Goal: Task Accomplishment & Management: Manage account settings

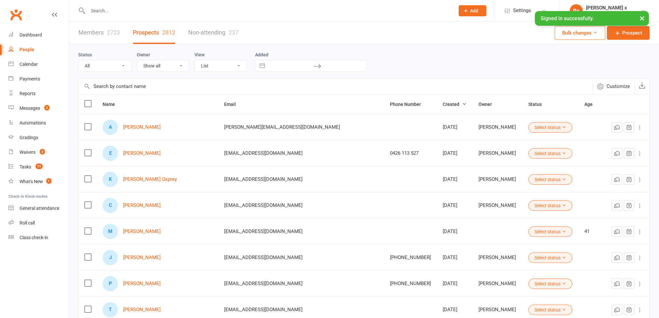
select select "100"
click at [133, 11] on input "text" at bounding box center [268, 10] width 365 height 9
paste input "[PERSON_NAME]"
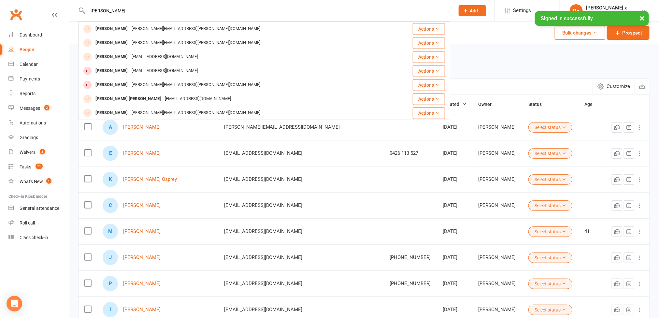
type input "[PERSON_NAME]"
click at [479, 70] on div "Status All (No status set) (Invalid status) Initial Contact Follow-up Call Foll…" at bounding box center [364, 61] width 572 height 21
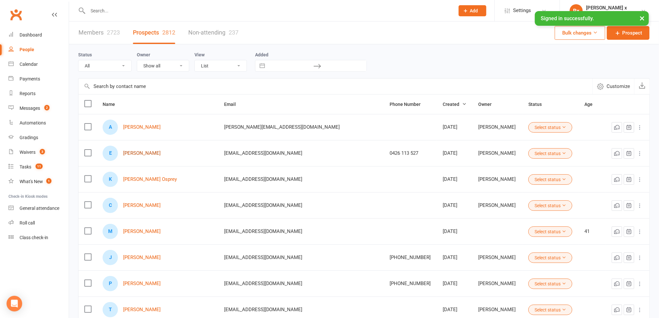
click at [134, 156] on link "[PERSON_NAME]" at bounding box center [141, 153] width 37 height 6
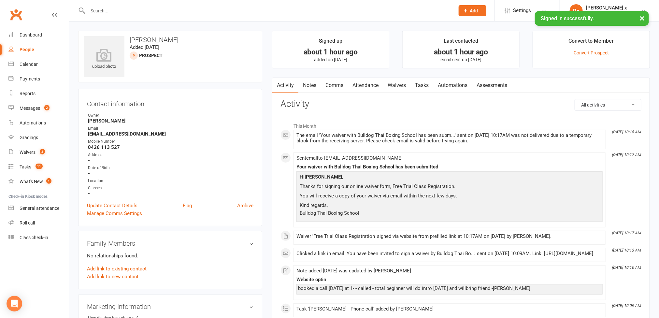
click at [122, 134] on strong "[EMAIL_ADDRESS][DOMAIN_NAME]" at bounding box center [170, 134] width 165 height 6
copy strong "[EMAIL_ADDRESS][DOMAIN_NAME]"
drag, startPoint x: 131, startPoint y: 38, endPoint x: 156, endPoint y: 39, distance: 24.8
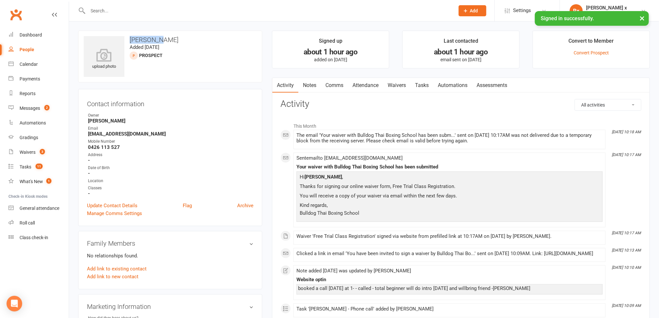
click at [156, 39] on h3 "[PERSON_NAME]" at bounding box center [170, 39] width 173 height 7
copy h3 "[PERSON_NAME]"
click at [114, 147] on strong "0426 113 527" at bounding box center [170, 147] width 165 height 6
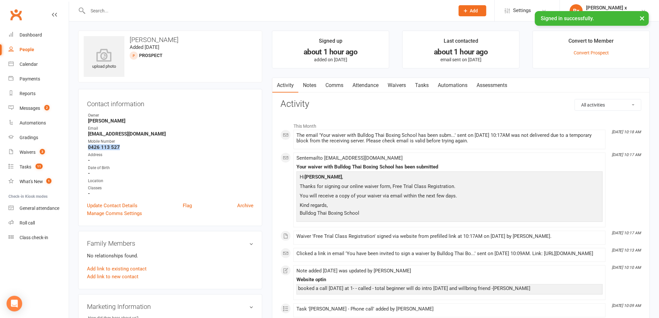
copy strong "0426 113 527"
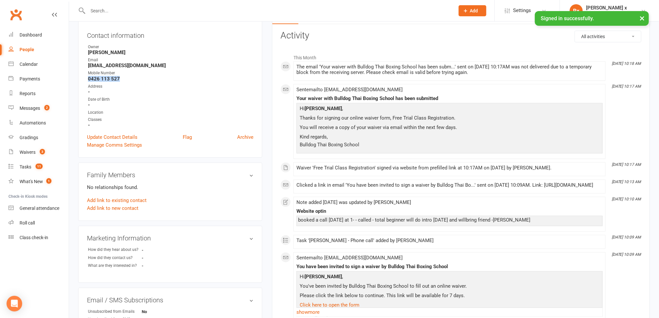
scroll to position [195, 0]
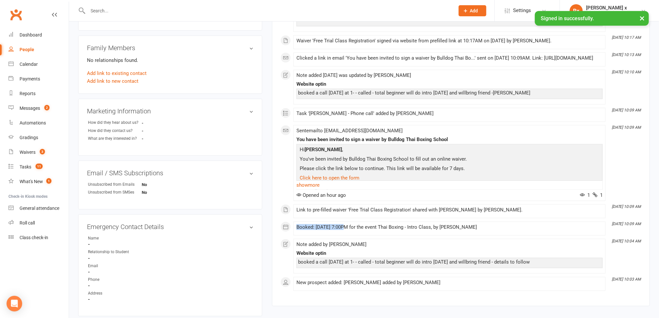
drag, startPoint x: 344, startPoint y: 235, endPoint x: 286, endPoint y: 234, distance: 58.0
click at [293, 234] on li "[DATE] 10:09 AM Booked: [DATE] 7:00PM for the event Thai Boxing - Intro Class, …" at bounding box center [449, 229] width 312 height 14
copy div "Booked: [DATE]"
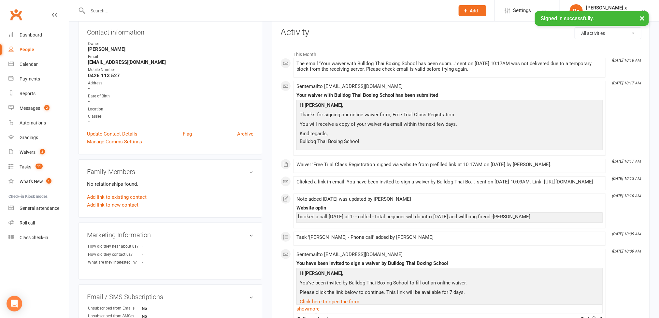
scroll to position [49, 0]
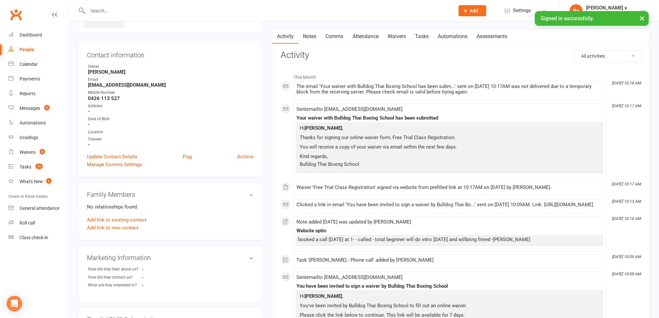
click at [359, 89] on div "The email 'Your waiver with Bulldog Thai Boxing School has been subm...' sent o…" at bounding box center [449, 89] width 306 height 11
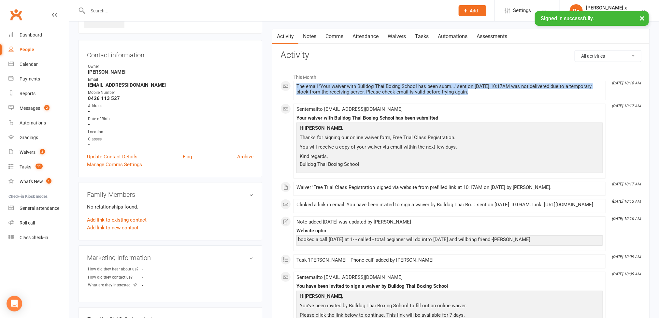
click at [359, 89] on div "The email 'Your waiver with Bulldog Thai Boxing School has been subm...' sent o…" at bounding box center [449, 89] width 306 height 11
copy div "The email 'Your waiver with Bulldog Thai Boxing School has been subm...' sent o…"
click at [424, 40] on link "Tasks" at bounding box center [421, 36] width 23 height 15
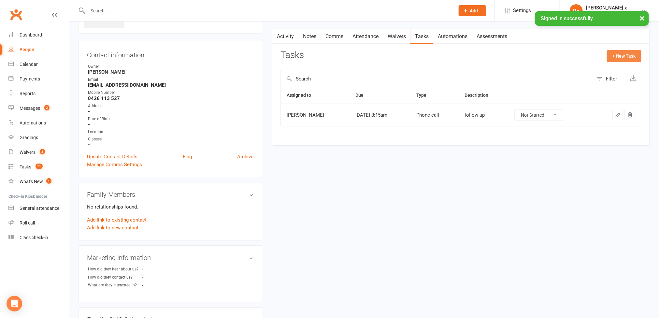
click at [622, 57] on button "+ New Task" at bounding box center [624, 56] width 35 height 12
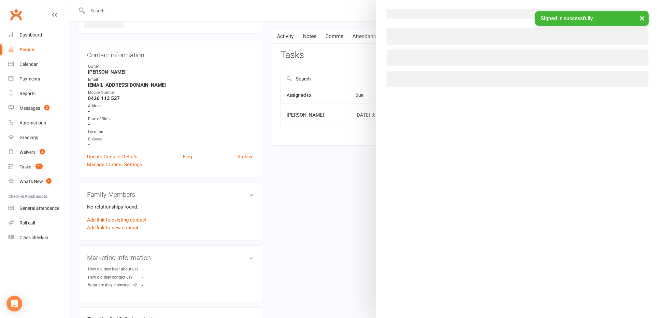
select select "45795"
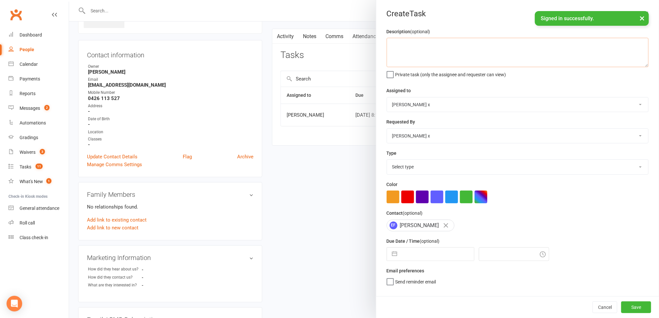
click at [397, 53] on textarea at bounding box center [518, 52] width 262 height 29
type textarea "W"
paste textarea "The email 'Your waiver with Bulldog Thai Boxing School has been subm...' sent o…"
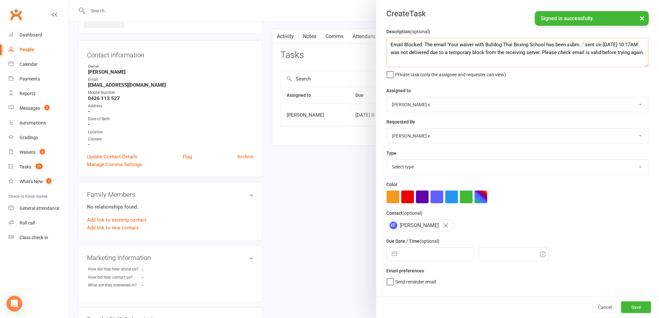
scroll to position [4, 0]
type textarea "Email Blocked: The email 'Your waiver with Bulldog Thai Boxing School has been …"
click at [633, 102] on select "[PERSON_NAME] [PERSON_NAME] O'[PERSON_NAME] x [PERSON_NAME] [PERSON_NAME] [PERS…" at bounding box center [517, 104] width 261 height 14
select select "12940"
click at [387, 98] on select "[PERSON_NAME] [PERSON_NAME] O'[PERSON_NAME] x [PERSON_NAME] [PERSON_NAME] [PERS…" at bounding box center [517, 104] width 261 height 14
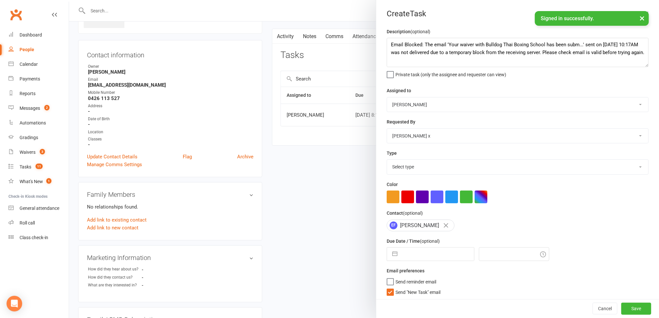
click at [621, 172] on select "Select type Action E-mail Meeting Phone call Text Add new task type" at bounding box center [517, 167] width 261 height 14
select select "12049"
click at [387, 161] on select "Select type Action E-mail Meeting Phone call Text Add new task type" at bounding box center [517, 167] width 261 height 14
click at [423, 251] on input "text" at bounding box center [437, 254] width 73 height 13
select select "7"
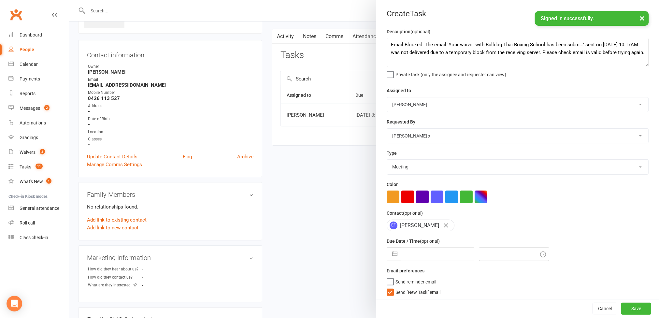
select select "2025"
select select "8"
select select "2025"
select select "9"
select select "2025"
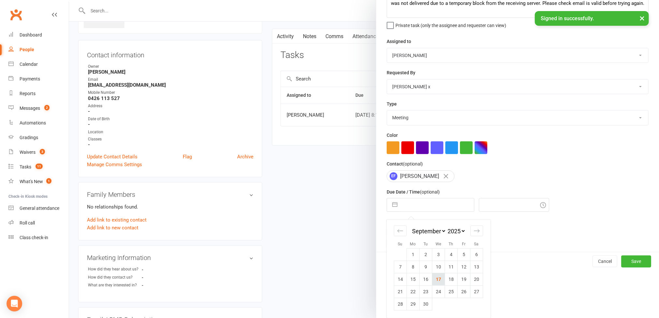
click at [436, 277] on td "17" at bounding box center [438, 279] width 13 height 12
type input "[DATE]"
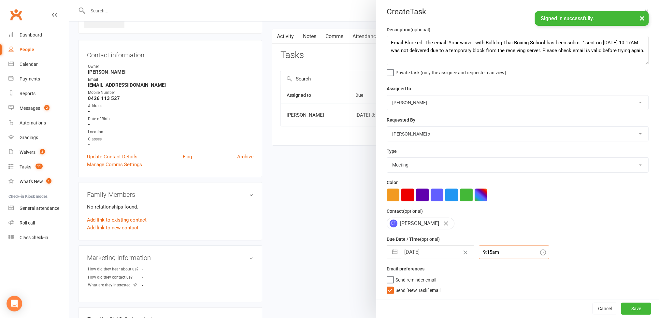
click at [483, 254] on div "9:15am" at bounding box center [514, 252] width 70 height 14
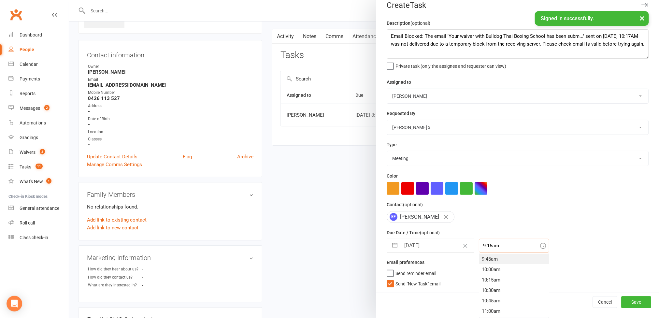
scroll to position [423, 0]
click at [486, 302] on div "11:15am" at bounding box center [514, 304] width 70 height 10
type input "11:15am"
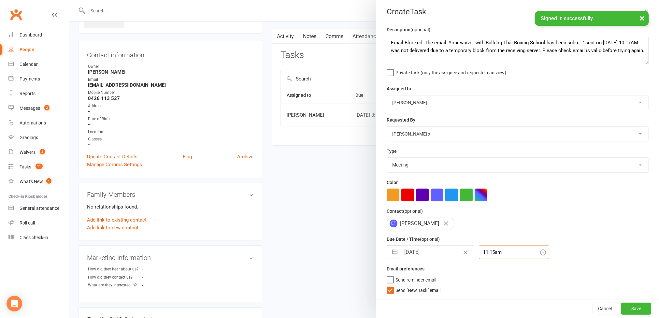
scroll to position [5, 0]
click at [621, 310] on button "Save" at bounding box center [636, 309] width 30 height 12
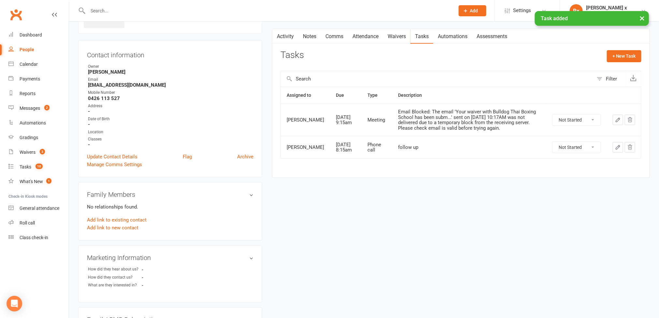
click at [36, 49] on link "People" at bounding box center [38, 49] width 60 height 15
select select "100"
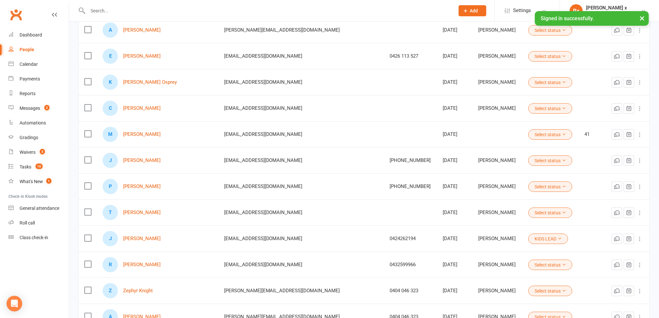
scroll to position [98, 0]
click at [140, 187] on link "[PERSON_NAME]" at bounding box center [141, 186] width 37 height 6
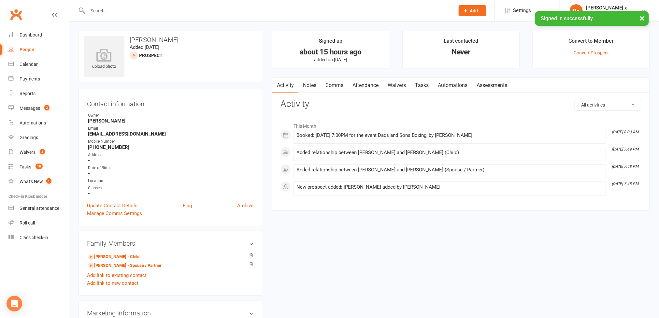
click at [128, 136] on strong "[EMAIL_ADDRESS][DOMAIN_NAME]" at bounding box center [170, 134] width 165 height 6
copy strong "[EMAIL_ADDRESS][DOMAIN_NAME]"
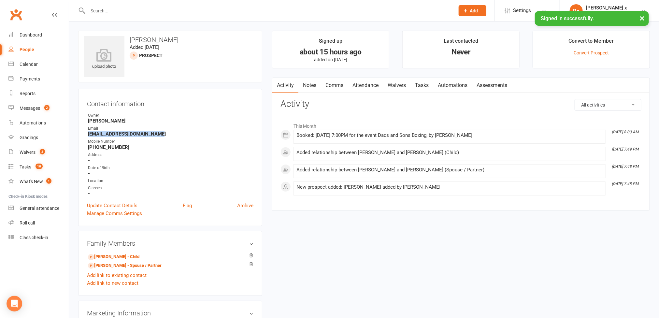
drag, startPoint x: 128, startPoint y: 35, endPoint x: 184, endPoint y: 39, distance: 55.8
click at [184, 39] on div "upload photo [PERSON_NAME] Added [DATE] prospect" at bounding box center [170, 57] width 184 height 52
copy h3 "[PERSON_NAME]"
drag, startPoint x: 342, startPoint y: 135, endPoint x: 296, endPoint y: 136, distance: 45.9
click at [296, 136] on div "Booked: [DATE] 7:00PM for the event Dads and Sons Boxing, by [PERSON_NAME]" at bounding box center [449, 136] width 306 height 6
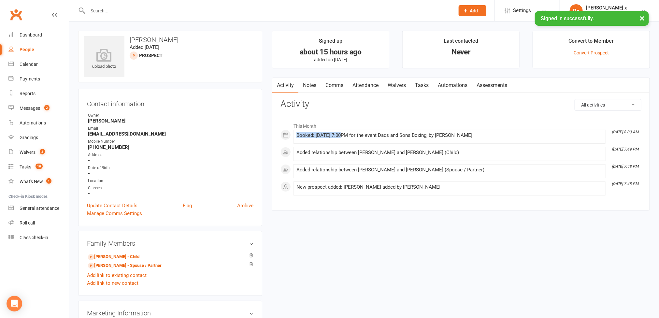
copy div "Booked: [DATE]"
click at [26, 51] on div "People" at bounding box center [27, 49] width 15 height 5
select select "100"
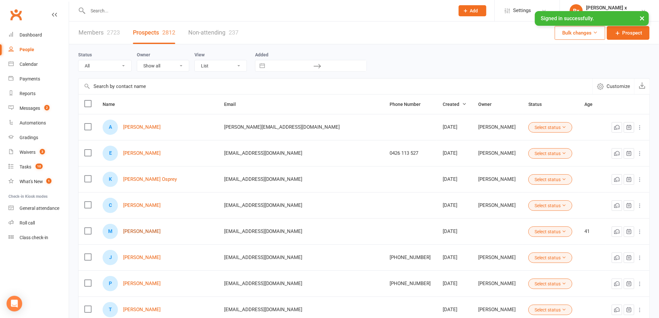
click at [149, 233] on link "[PERSON_NAME]" at bounding box center [141, 232] width 37 height 6
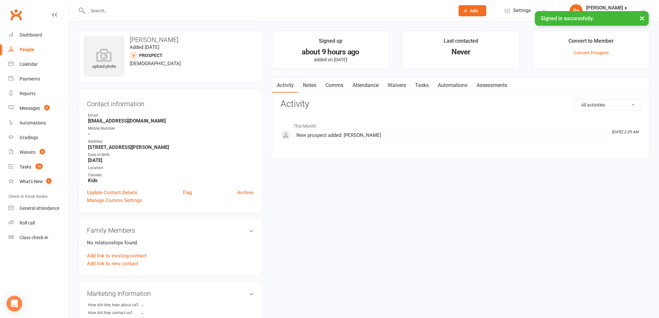
click at [133, 123] on strong "[EMAIL_ADDRESS][DOMAIN_NAME]" at bounding box center [170, 121] width 165 height 6
copy strong "[EMAIL_ADDRESS][DOMAIN_NAME]"
click at [161, 38] on h3 "[PERSON_NAME]" at bounding box center [170, 39] width 173 height 7
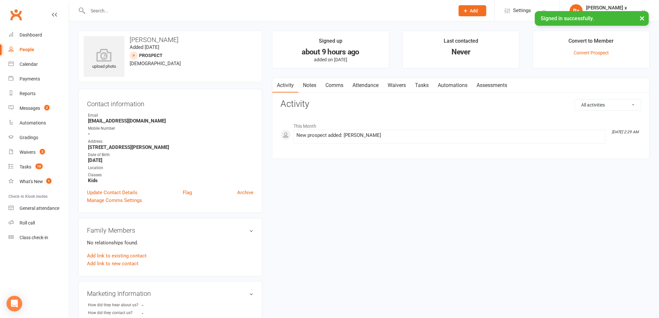
click at [161, 38] on h3 "[PERSON_NAME]" at bounding box center [170, 39] width 173 height 7
copy h3 "[PERSON_NAME]"
click at [125, 120] on strong "[EMAIL_ADDRESS][DOMAIN_NAME]" at bounding box center [170, 121] width 165 height 6
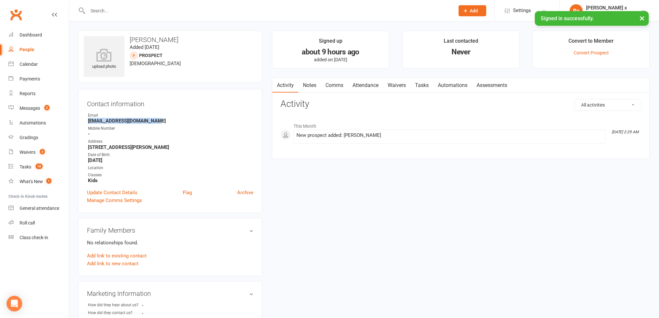
click at [125, 120] on strong "[EMAIL_ADDRESS][DOMAIN_NAME]" at bounding box center [170, 121] width 165 height 6
click at [306, 85] on link "Notes" at bounding box center [309, 85] width 22 height 15
click at [627, 107] on button "+ New Note" at bounding box center [624, 105] width 35 height 12
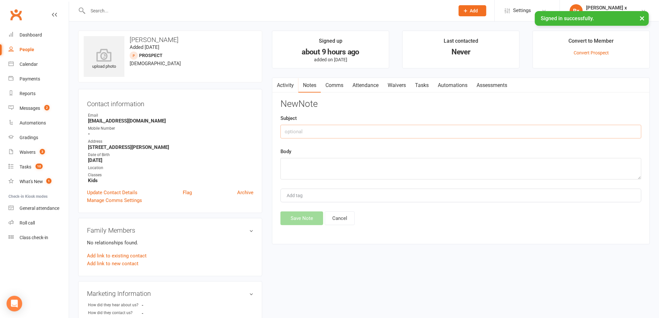
click at [327, 136] on input "text" at bounding box center [460, 132] width 361 height 14
type input "Cw optin"
click at [315, 172] on textarea at bounding box center [460, 168] width 361 height 21
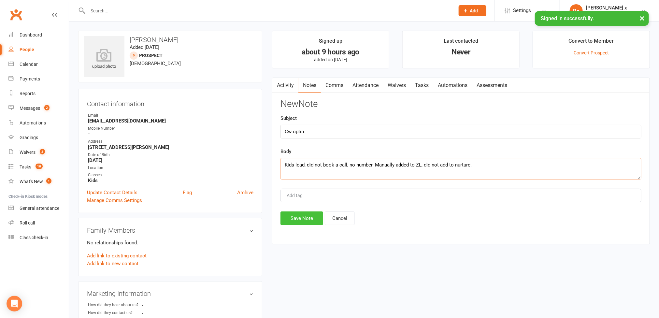
type textarea "Kids lead, did not book a call, no number. Manually added to ZL, did not add to…"
click at [294, 218] on button "Save Note" at bounding box center [301, 218] width 43 height 14
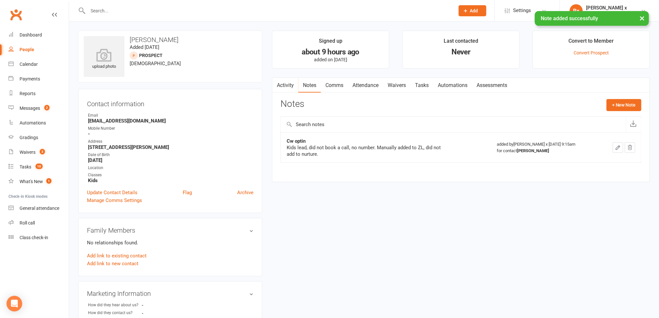
click at [421, 82] on link "Tasks" at bounding box center [421, 85] width 23 height 15
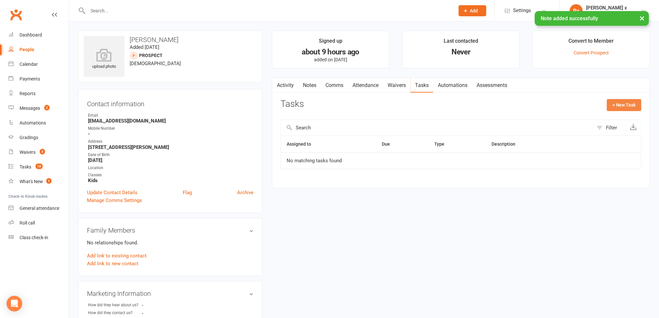
click at [636, 108] on button "+ New Task" at bounding box center [624, 105] width 35 height 12
select select "45795"
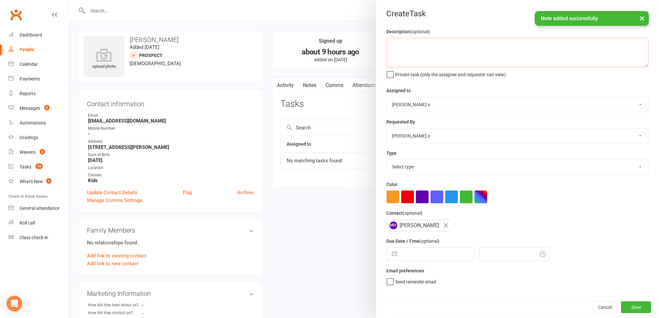
click at [397, 51] on textarea at bounding box center [518, 52] width 262 height 29
type textarea "Please contact, not in Softp."
click at [627, 107] on select "[PERSON_NAME] [PERSON_NAME] O'[PERSON_NAME] x [PERSON_NAME] [PERSON_NAME] [PERS…" at bounding box center [517, 104] width 261 height 14
select select "12940"
click at [387, 98] on select "[PERSON_NAME] [PERSON_NAME] O'[PERSON_NAME] x [PERSON_NAME] [PERSON_NAME] [PERS…" at bounding box center [517, 104] width 261 height 14
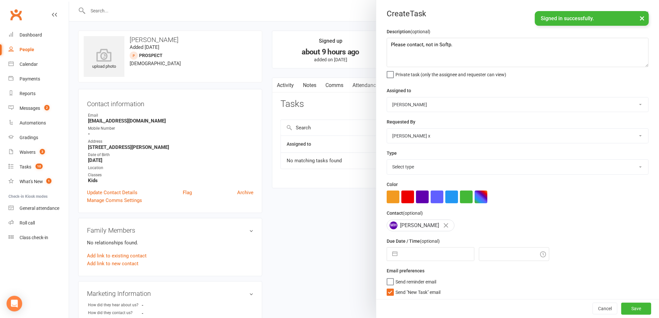
click at [622, 171] on select "Select type Action E-mail Meeting Phone call Text Add new task type" at bounding box center [517, 167] width 261 height 14
select select "12047"
click at [387, 161] on select "Select type Action E-mail Meeting Phone call Text Add new task type" at bounding box center [517, 167] width 261 height 14
click at [411, 260] on input "text" at bounding box center [437, 254] width 73 height 13
select select "7"
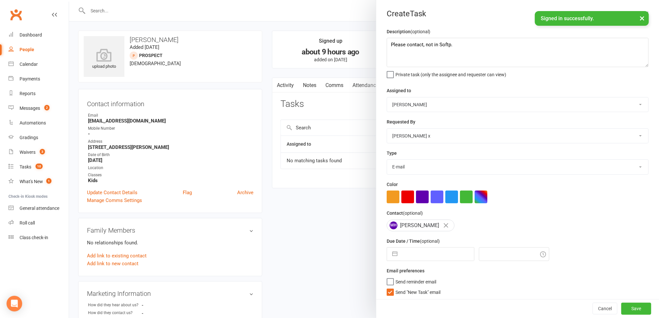
select select "2025"
select select "8"
select select "2025"
select select "9"
select select "2025"
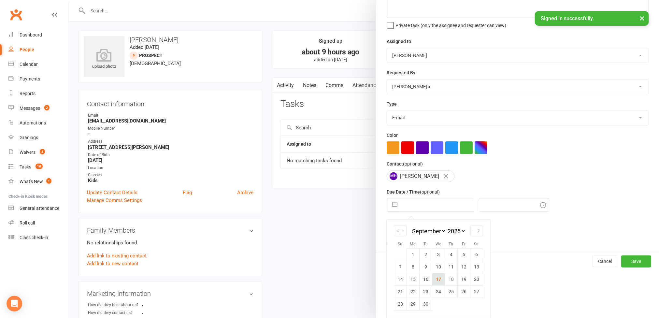
click at [433, 279] on td "17" at bounding box center [438, 279] width 13 height 12
type input "[DATE]"
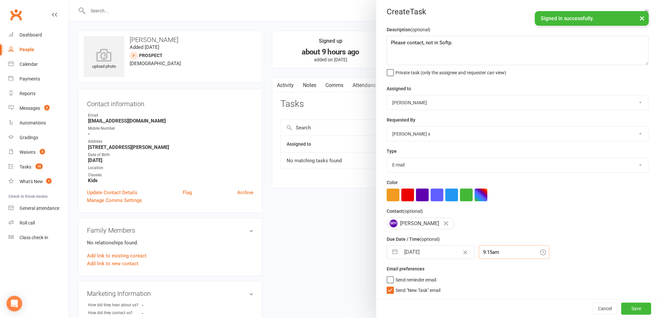
click at [500, 253] on div "9:15am" at bounding box center [514, 252] width 70 height 14
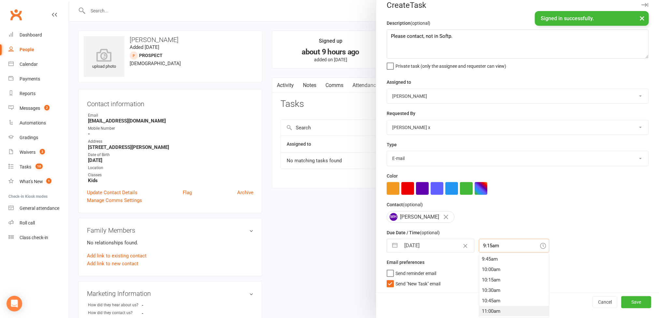
scroll to position [423, 0]
click at [487, 302] on div "11:15am" at bounding box center [514, 304] width 70 height 10
type input "11:15am"
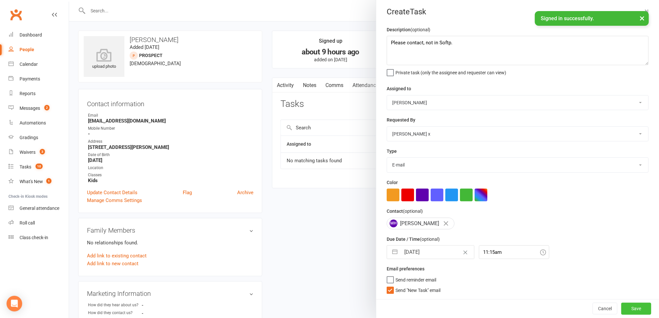
click at [621, 309] on button "Save" at bounding box center [636, 309] width 30 height 12
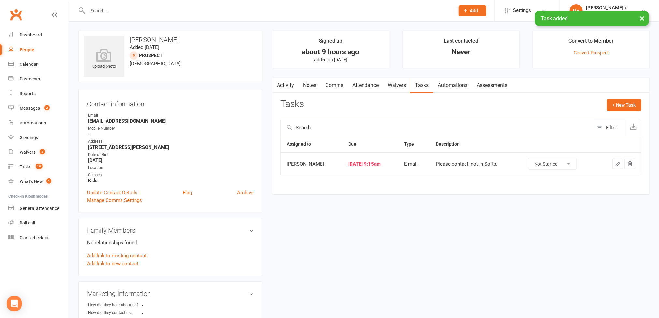
click at [161, 39] on h3 "[PERSON_NAME]" at bounding box center [170, 39] width 173 height 7
click at [34, 48] on link "People" at bounding box center [38, 49] width 60 height 15
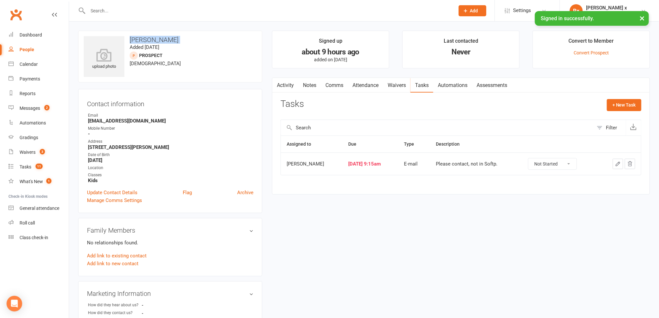
select select "100"
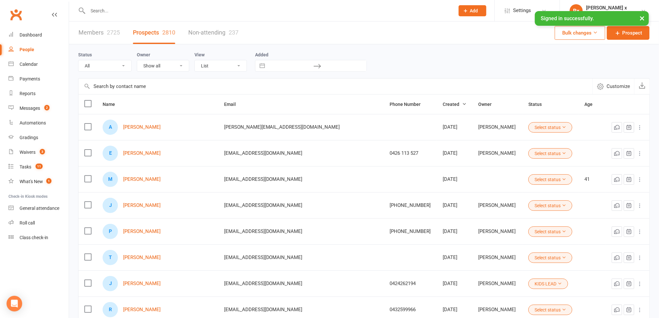
click at [144, 124] on div "A [PERSON_NAME]" at bounding box center [157, 127] width 109 height 15
click at [134, 128] on link "[PERSON_NAME]" at bounding box center [141, 127] width 37 height 6
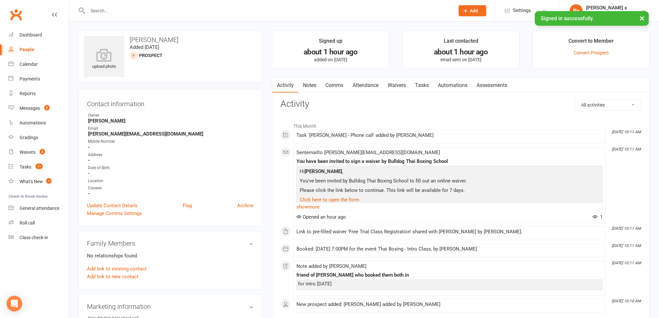
click at [137, 135] on strong "[PERSON_NAME][EMAIL_ADDRESS][DOMAIN_NAME]" at bounding box center [170, 134] width 165 height 6
drag, startPoint x: 129, startPoint y: 39, endPoint x: 182, endPoint y: 42, distance: 53.2
click at [182, 42] on h3 "[PERSON_NAME]" at bounding box center [170, 39] width 173 height 7
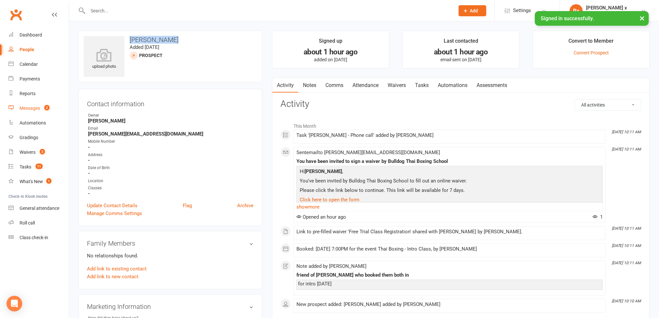
click at [22, 110] on div "Messages" at bounding box center [30, 108] width 21 height 5
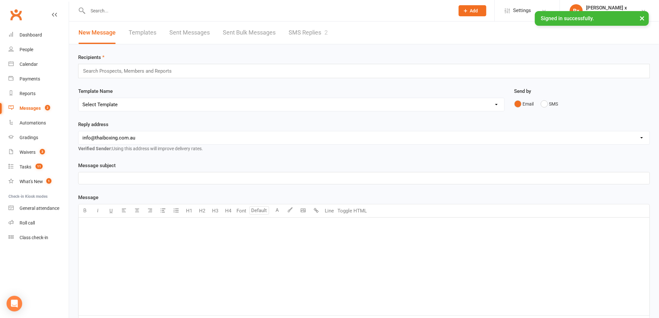
click at [299, 30] on link "SMS Replies 2" at bounding box center [308, 32] width 39 height 22
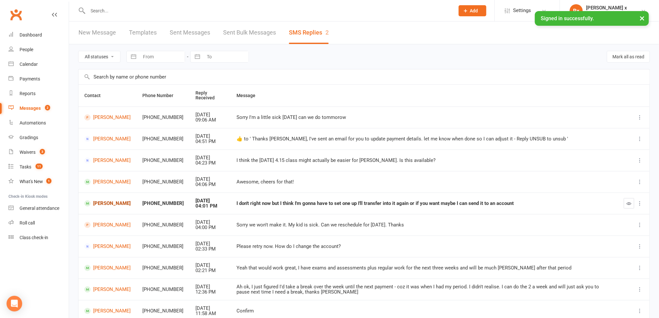
click at [101, 207] on link "[PERSON_NAME]" at bounding box center [107, 203] width 46 height 6
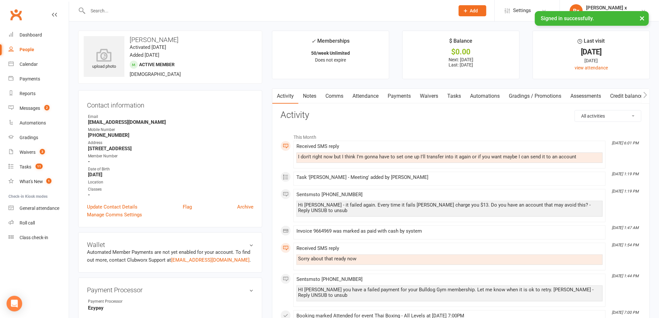
click at [378, 155] on div "I don't right now but I think I'm gonna have to set one up I'll transfer into i…" at bounding box center [449, 157] width 303 height 6
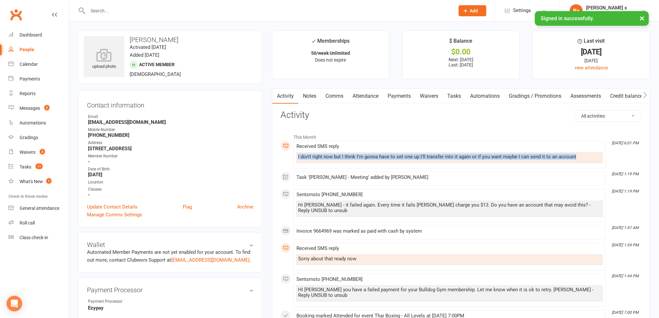
click at [378, 155] on div "I don't right now but I think I'm gonna have to set one up I'll transfer into i…" at bounding box center [449, 157] width 303 height 6
click at [459, 94] on link "Tasks" at bounding box center [454, 96] width 23 height 15
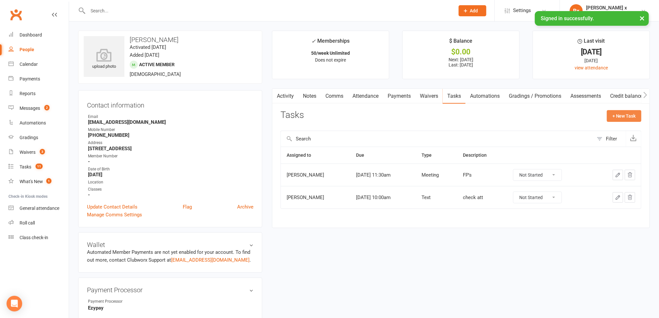
click at [631, 118] on button "+ New Task" at bounding box center [624, 116] width 35 height 12
select select "45795"
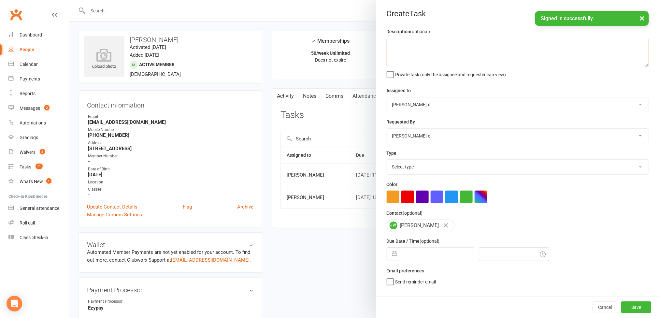
click at [397, 50] on textarea at bounding box center [518, 52] width 262 height 29
paste textarea "I don't right now but I think I'm gonna have to set one up I'll transfer into i…"
type textarea "Message: "I don't right now but I think I'm gonna have to set one up I'll trans…"
click at [624, 107] on select "[PERSON_NAME] [PERSON_NAME] O'[PERSON_NAME] x [PERSON_NAME] [PERSON_NAME] [PERS…" at bounding box center [517, 104] width 261 height 14
select select "12940"
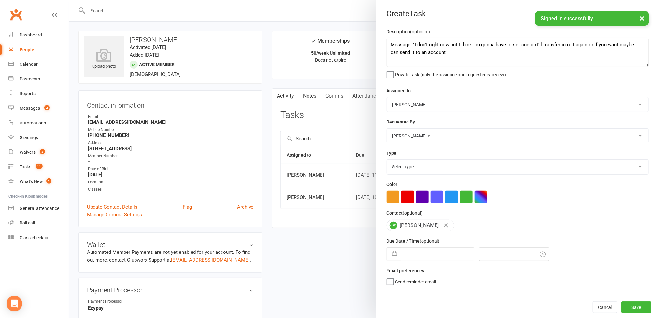
click at [387, 98] on select "[PERSON_NAME] [PERSON_NAME] O'[PERSON_NAME] x [PERSON_NAME] [PERSON_NAME] [PERS…" at bounding box center [517, 104] width 261 height 14
click at [627, 171] on select "Select type Action E-mail Meeting Phone call Text Add new task type" at bounding box center [517, 167] width 261 height 14
select select "12049"
click at [387, 161] on select "Select type Action E-mail Meeting Phone call Text Add new task type" at bounding box center [517, 167] width 261 height 14
click at [451, 255] on input "text" at bounding box center [437, 254] width 73 height 13
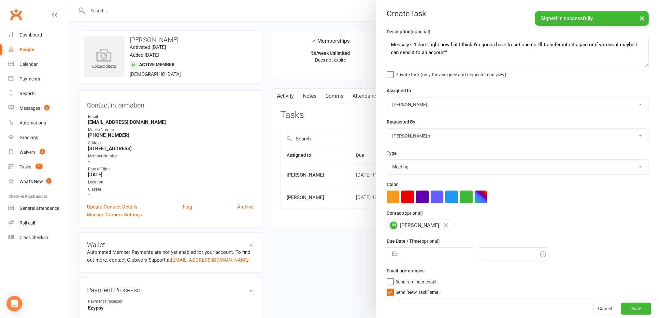
select select "7"
select select "2025"
select select "8"
select select "2025"
select select "9"
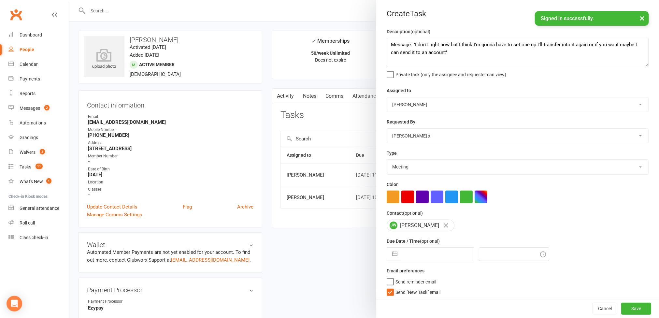
select select "2025"
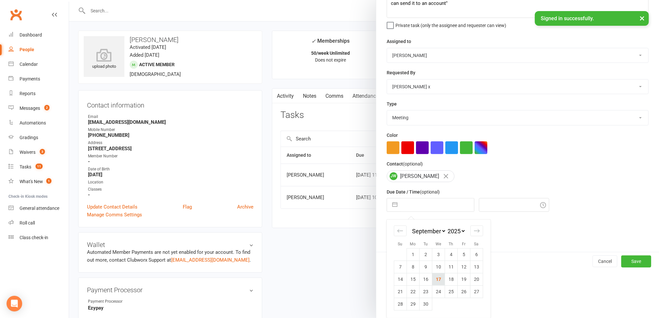
click at [437, 279] on td "17" at bounding box center [438, 279] width 13 height 12
type input "[DATE]"
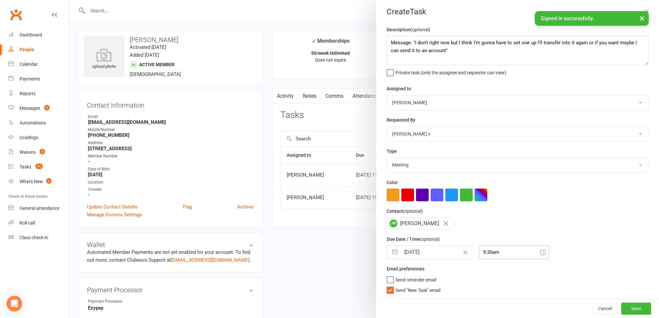
click at [500, 250] on input "9:30am" at bounding box center [514, 252] width 70 height 14
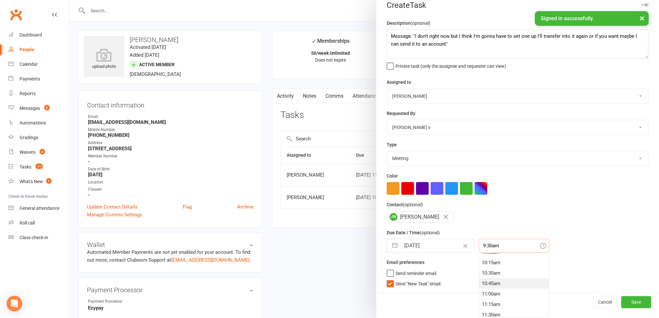
scroll to position [434, 0]
drag, startPoint x: 482, startPoint y: 305, endPoint x: 503, endPoint y: 299, distance: 21.7
click at [483, 305] on div "11:30am" at bounding box center [514, 304] width 70 height 10
type input "11:30am"
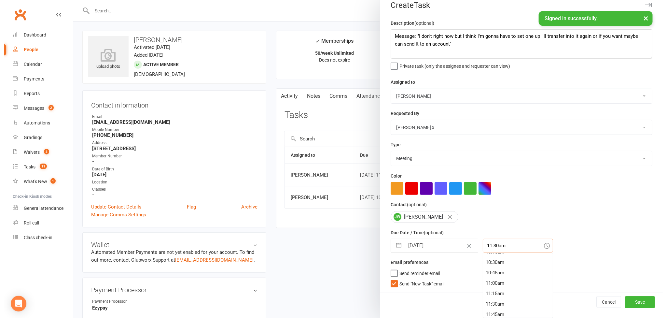
scroll to position [5, 0]
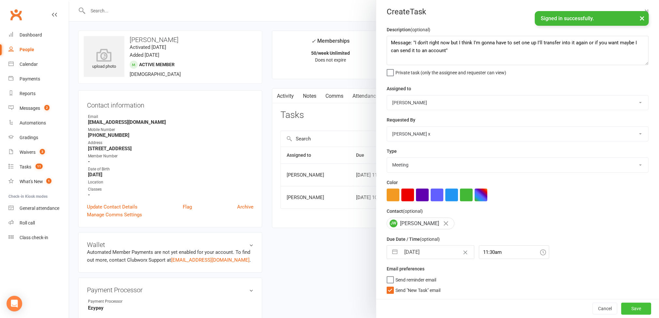
click at [621, 311] on button "Save" at bounding box center [636, 309] width 30 height 12
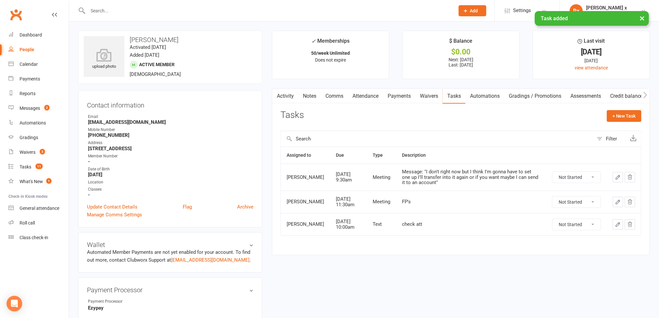
click at [33, 49] on div "People" at bounding box center [27, 49] width 15 height 5
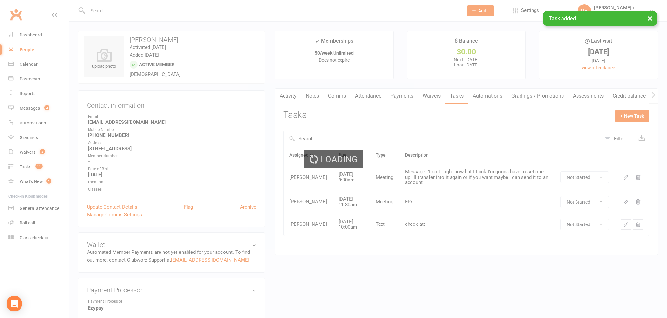
select select "100"
